Goal: Task Accomplishment & Management: Complete application form

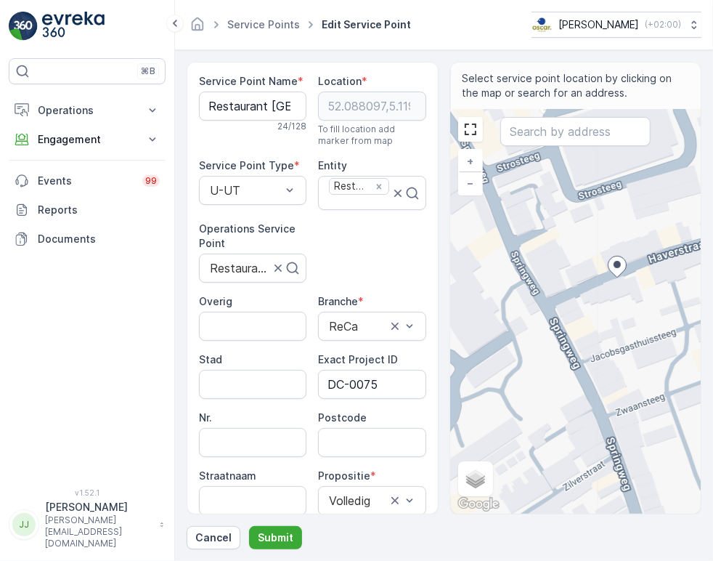
click at [356, 121] on div "Location * [GEOGRAPHIC_DATA] To fill location add marker from map" at bounding box center [372, 110] width 108 height 73
click at [354, 441] on input "Postcode" at bounding box center [372, 442] width 108 height 29
type input "1"
type input "3511ND"
click at [277, 530] on button "Submit" at bounding box center [275, 537] width 53 height 23
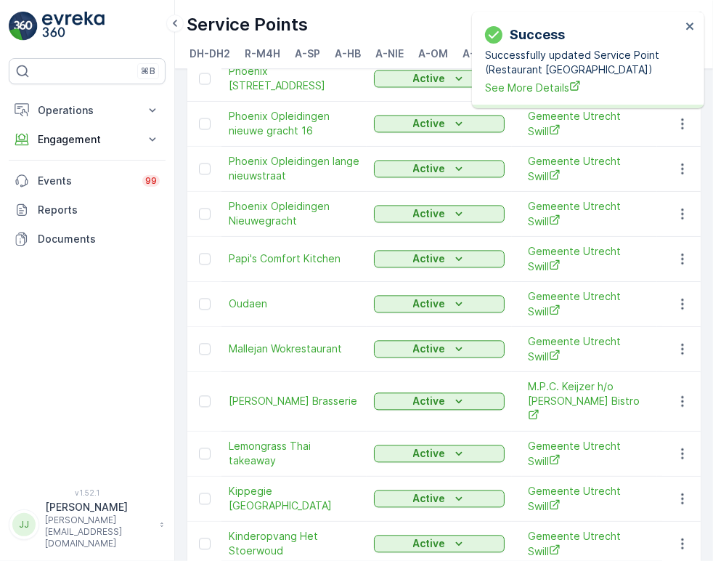
scroll to position [1829, 0]
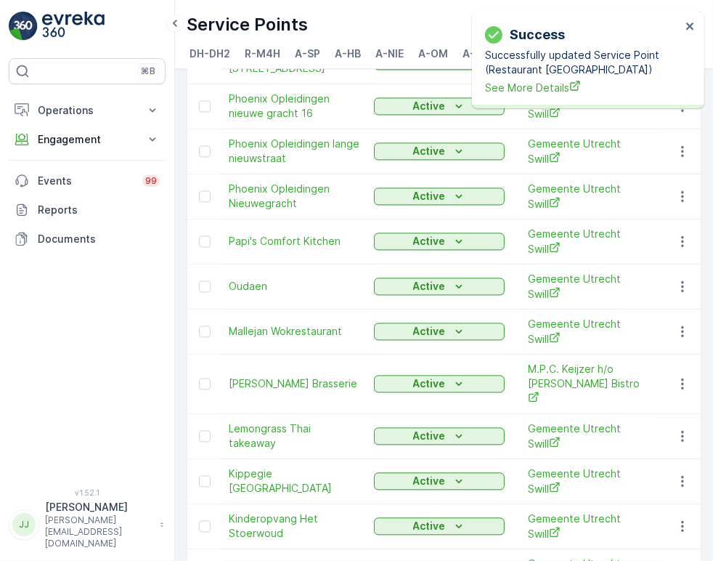
drag, startPoint x: 511, startPoint y: 524, endPoint x: 520, endPoint y: 505, distance: 21.5
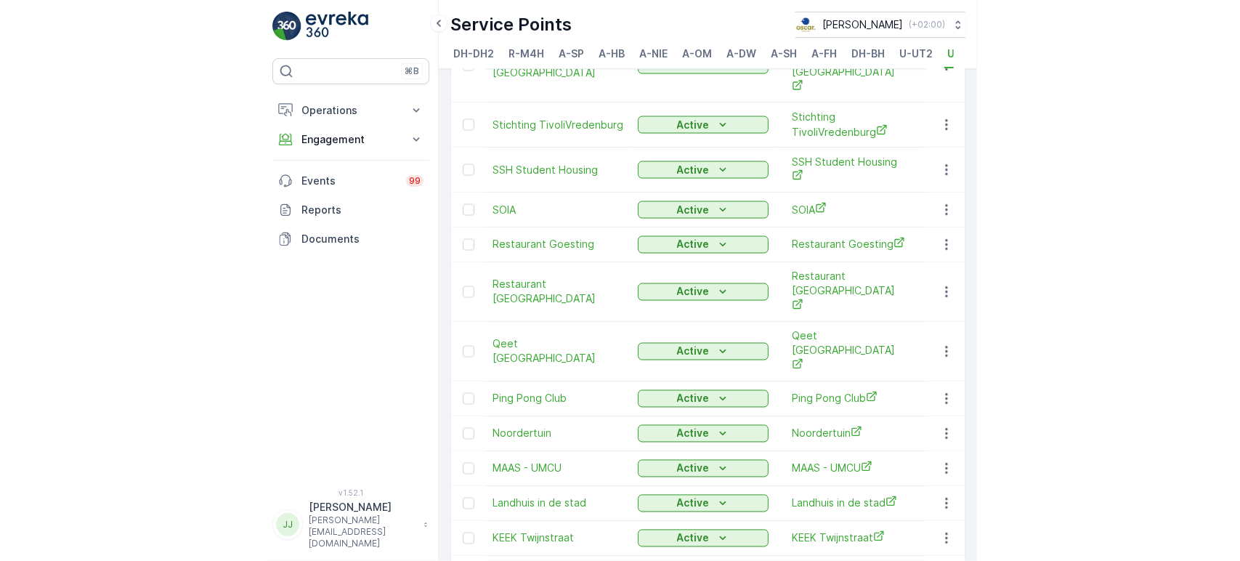
scroll to position [1541, 0]
